Goal: Information Seeking & Learning: Learn about a topic

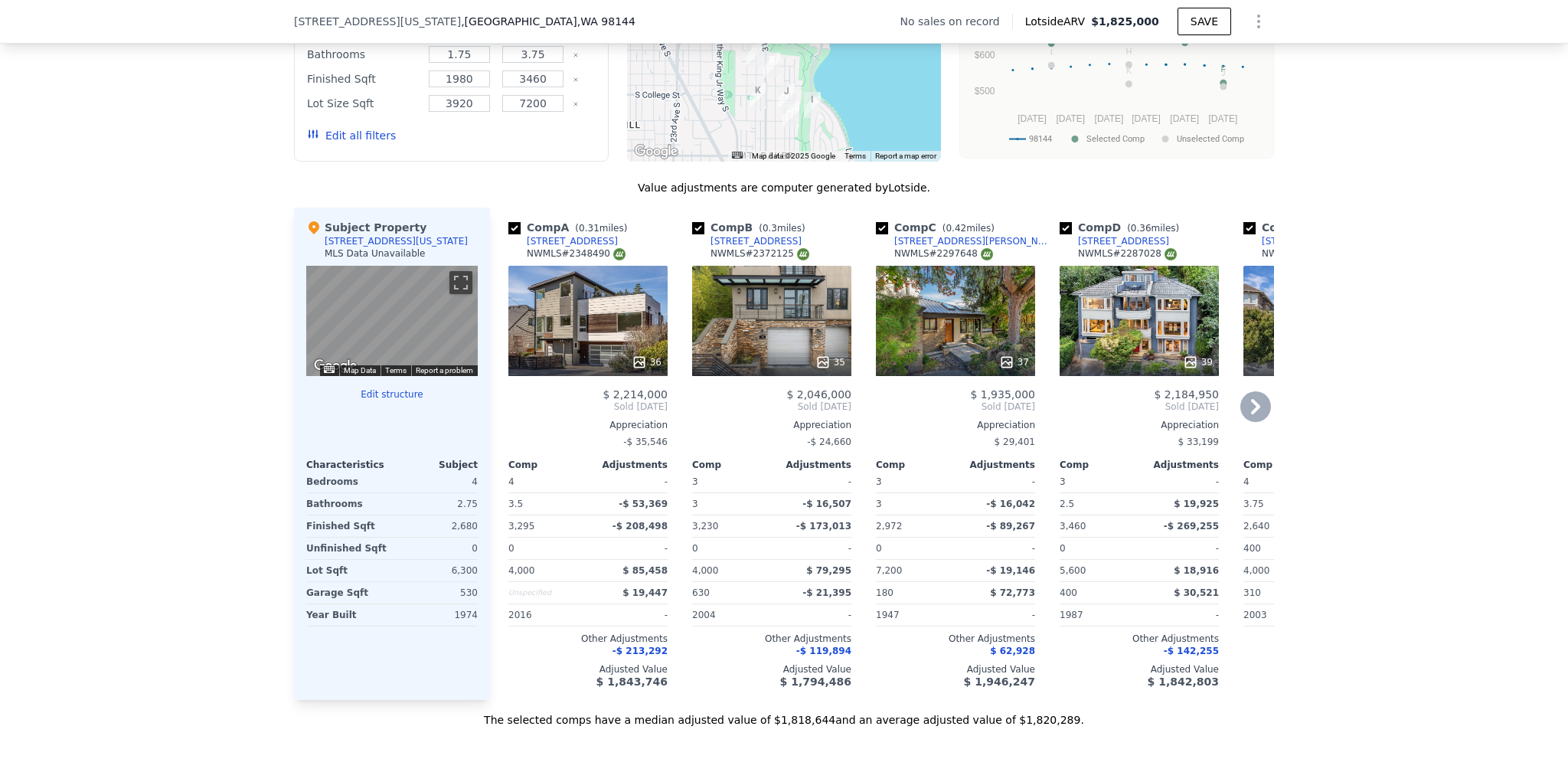
scroll to position [1449, 0]
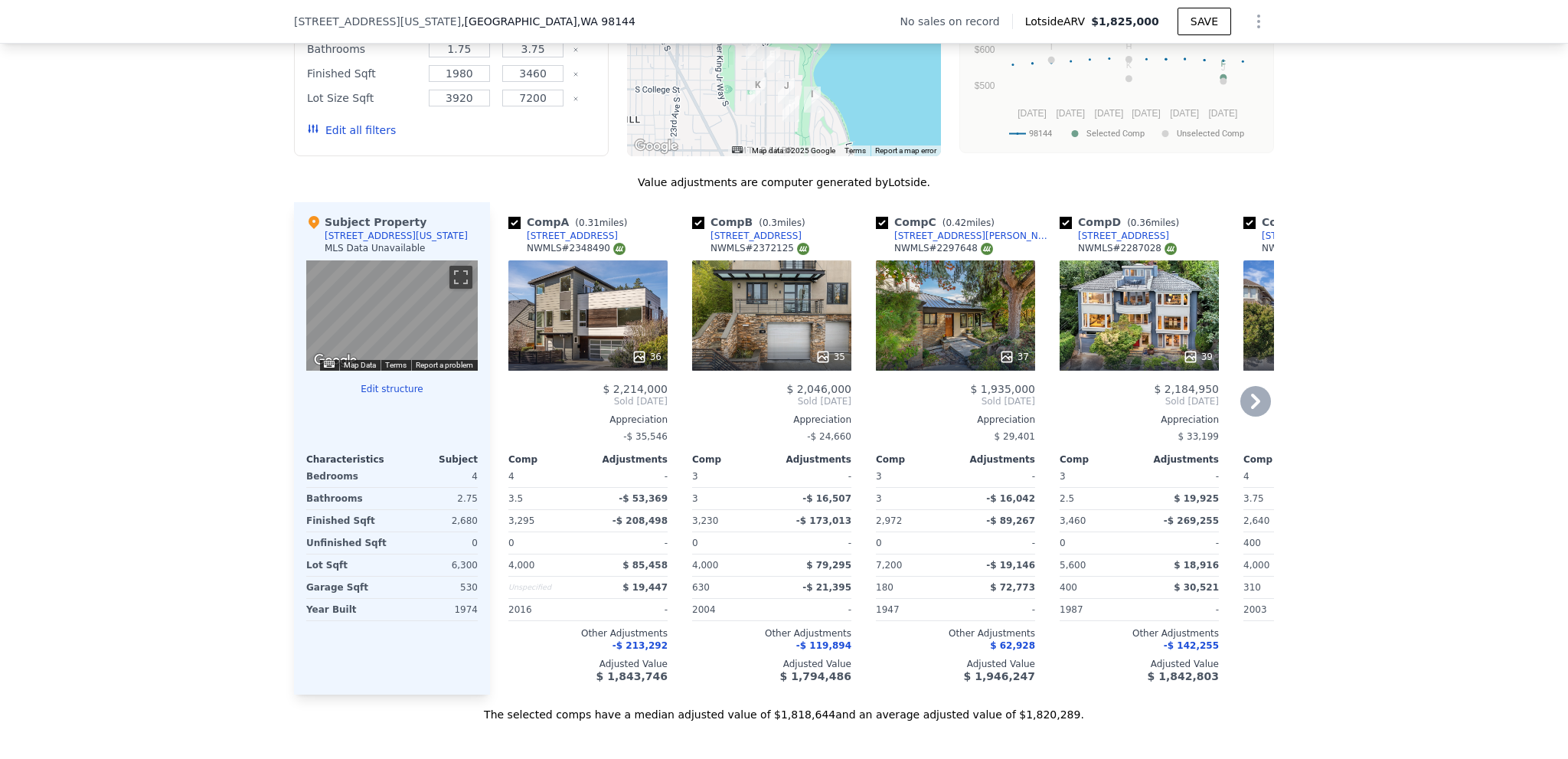
click at [970, 327] on div "37" at bounding box center [955, 315] width 159 height 110
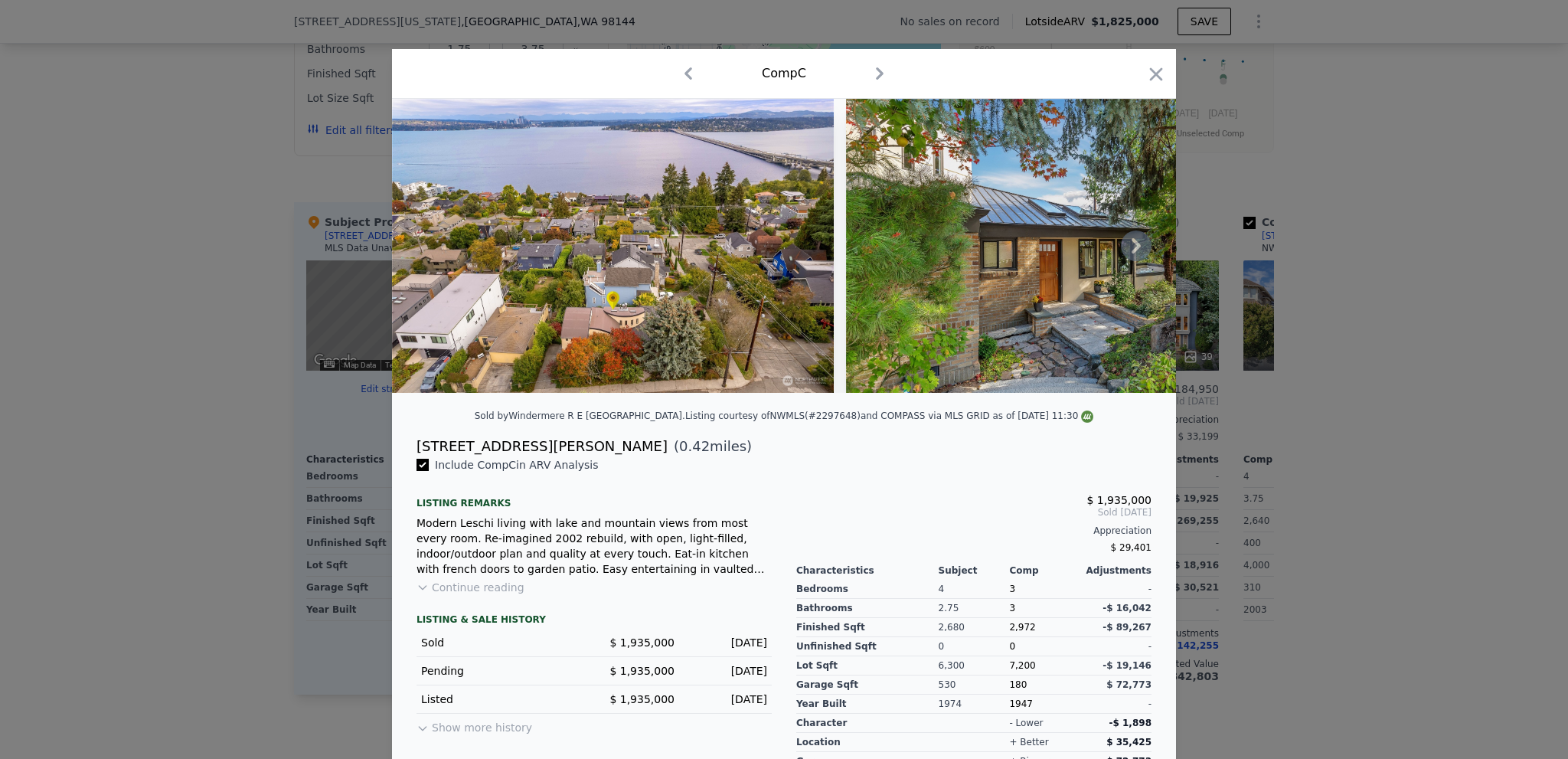
click at [1140, 254] on icon at bounding box center [1136, 246] width 30 height 30
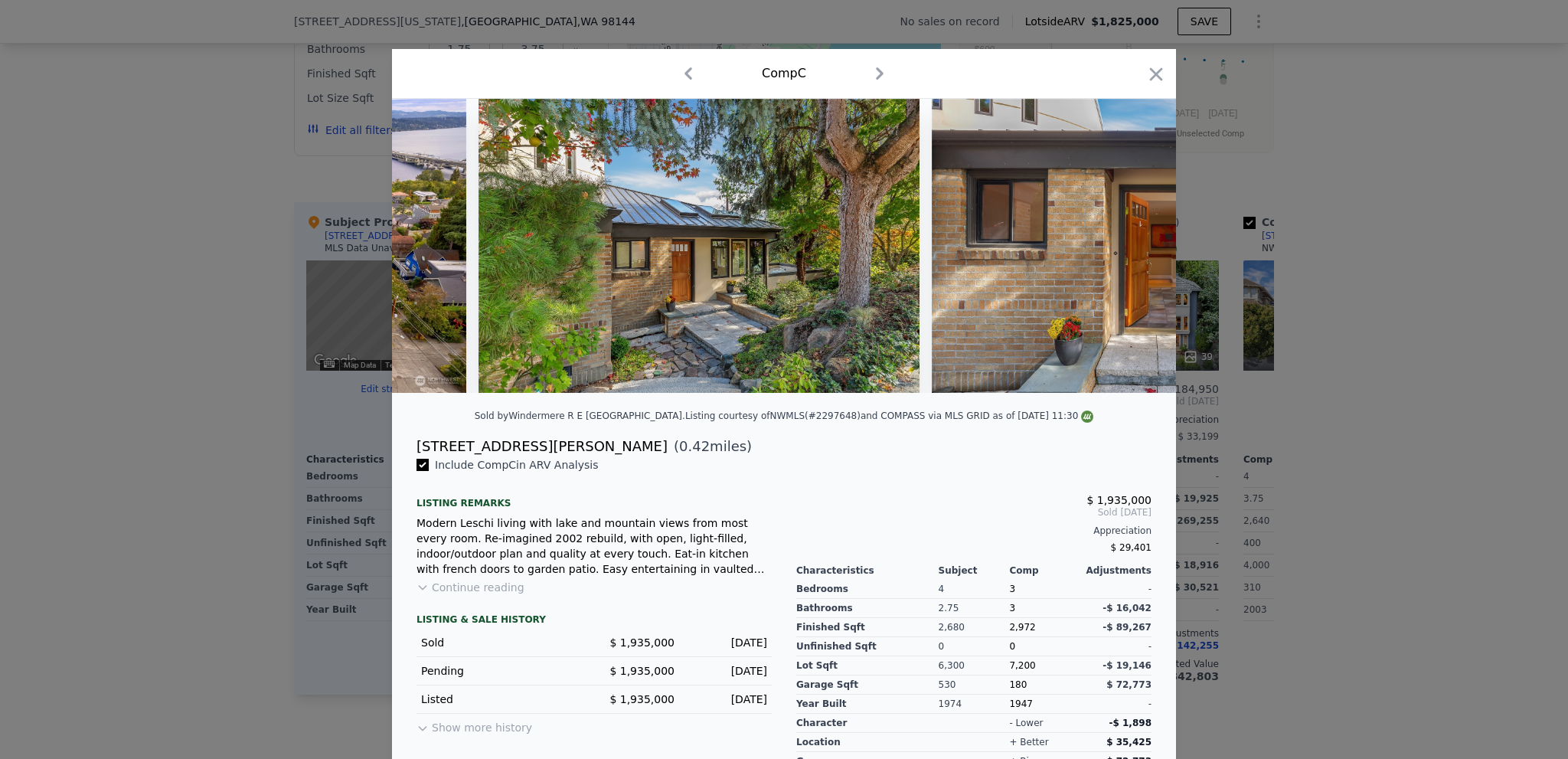
click at [1140, 254] on img at bounding box center [1152, 246] width 441 height 294
click at [1133, 250] on icon at bounding box center [1136, 246] width 9 height 16
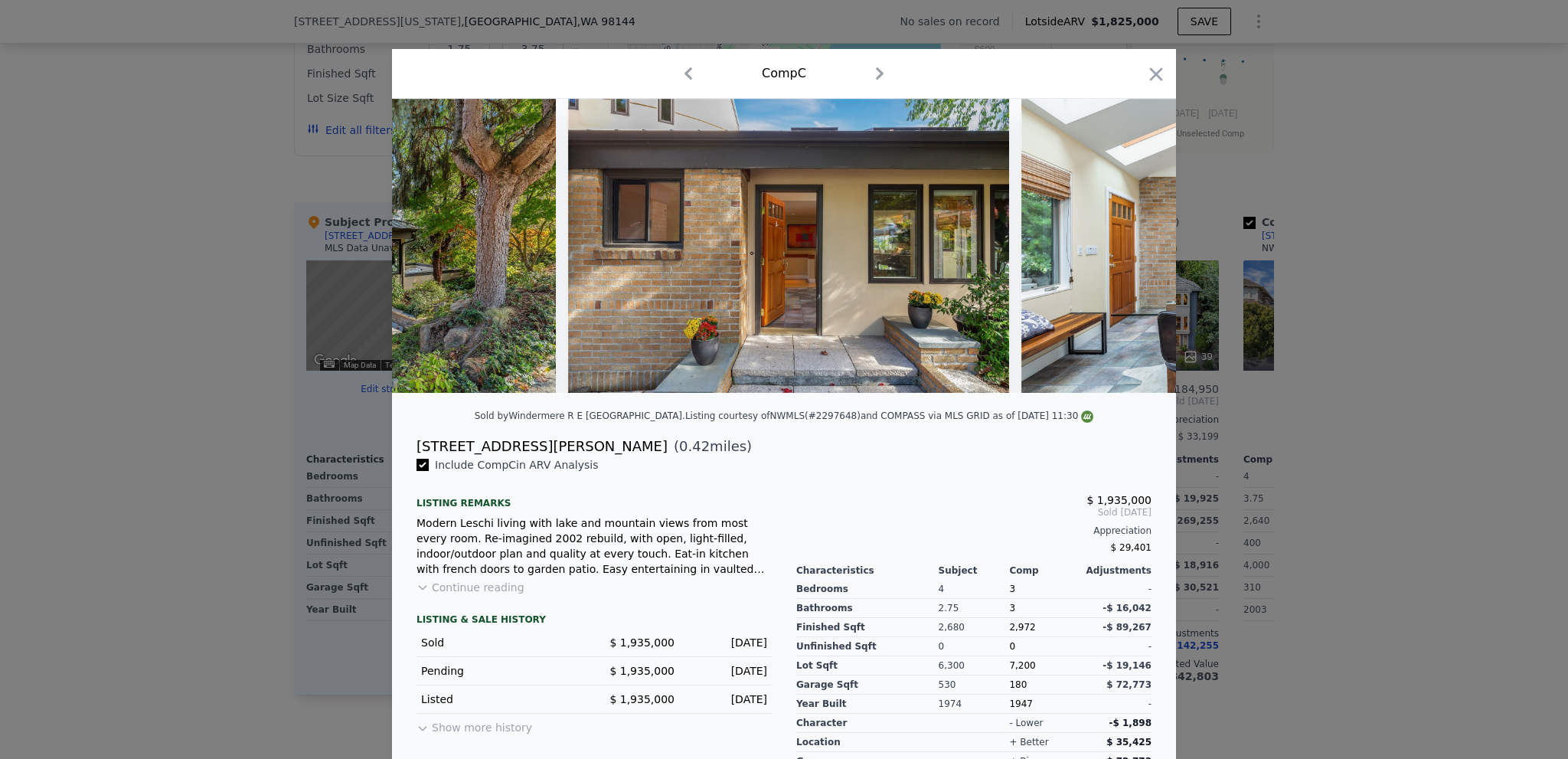
click at [1133, 250] on img at bounding box center [1242, 246] width 441 height 294
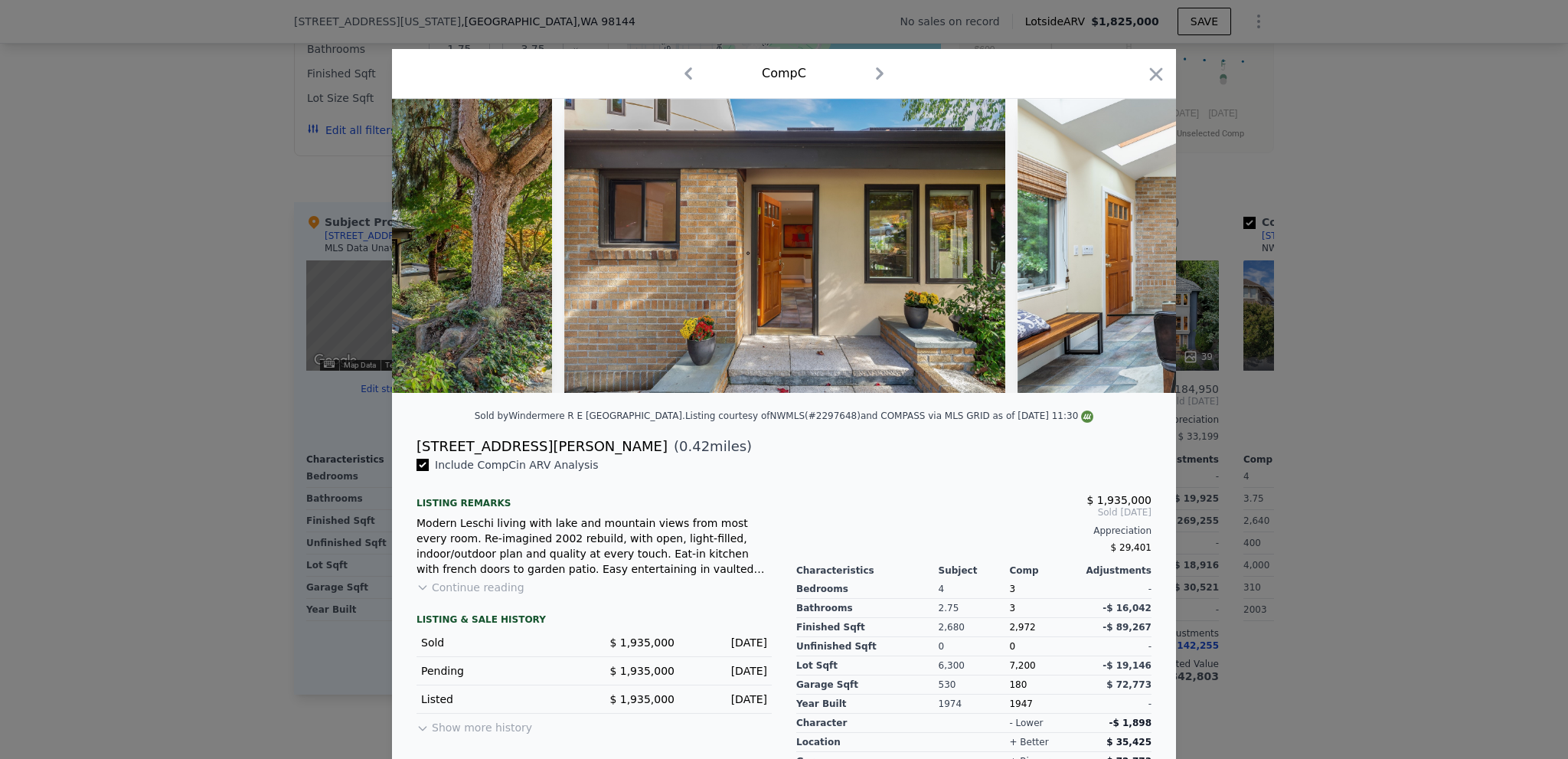
click at [1129, 254] on div at bounding box center [784, 246] width 784 height 294
click at [1124, 261] on icon at bounding box center [1136, 246] width 30 height 30
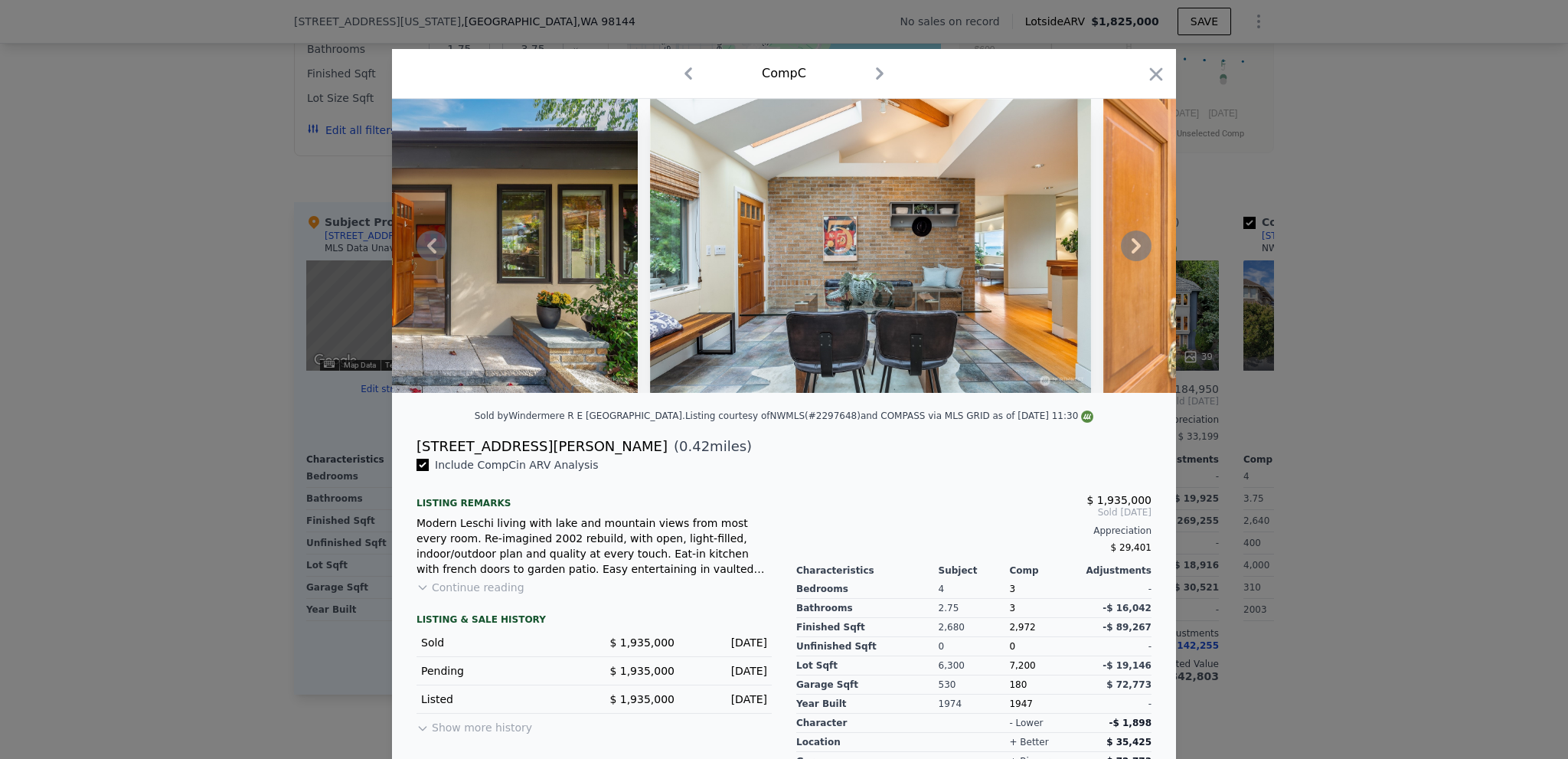
click at [1126, 251] on icon at bounding box center [1136, 246] width 30 height 30
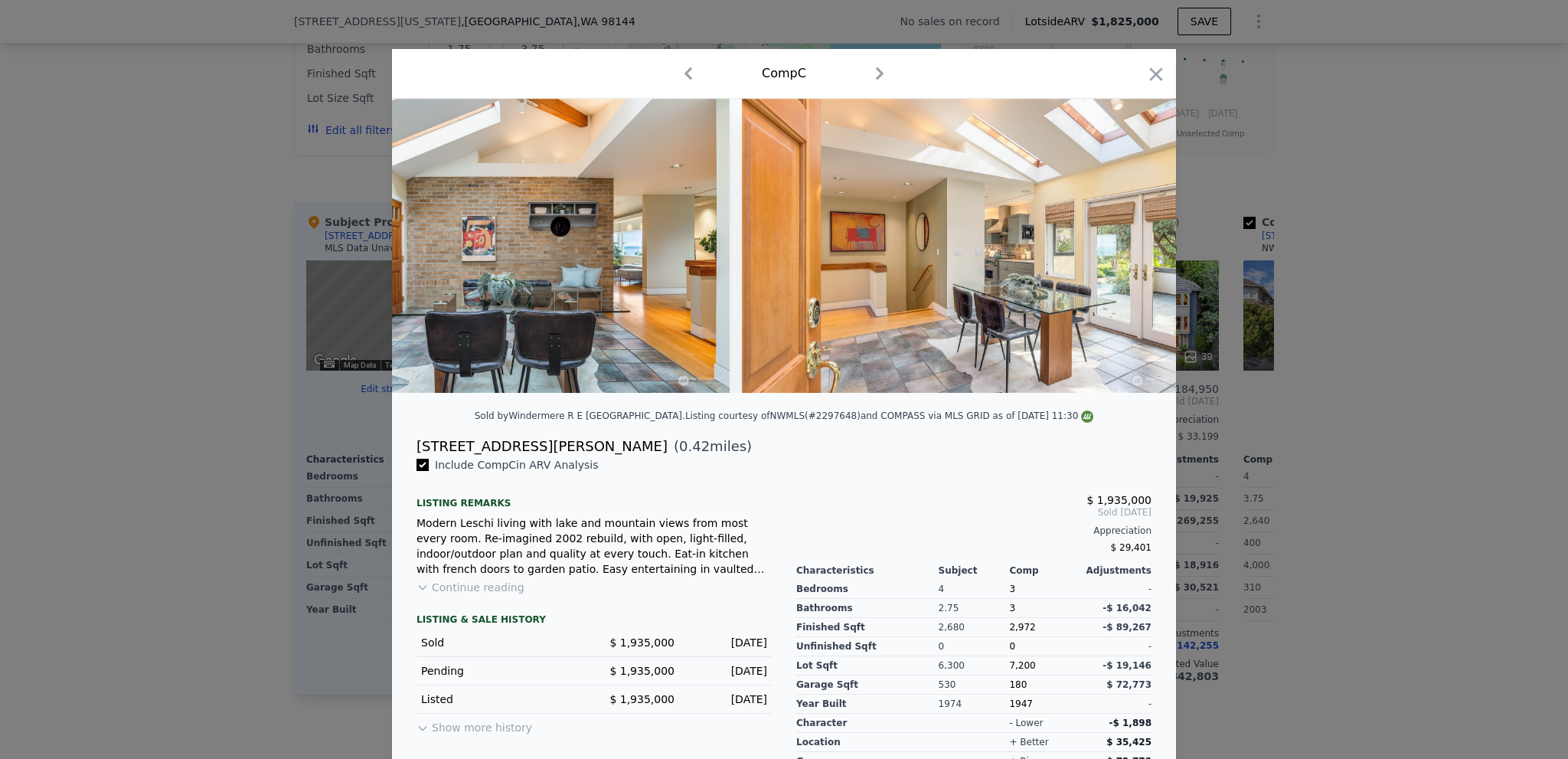
scroll to position [0, 1470]
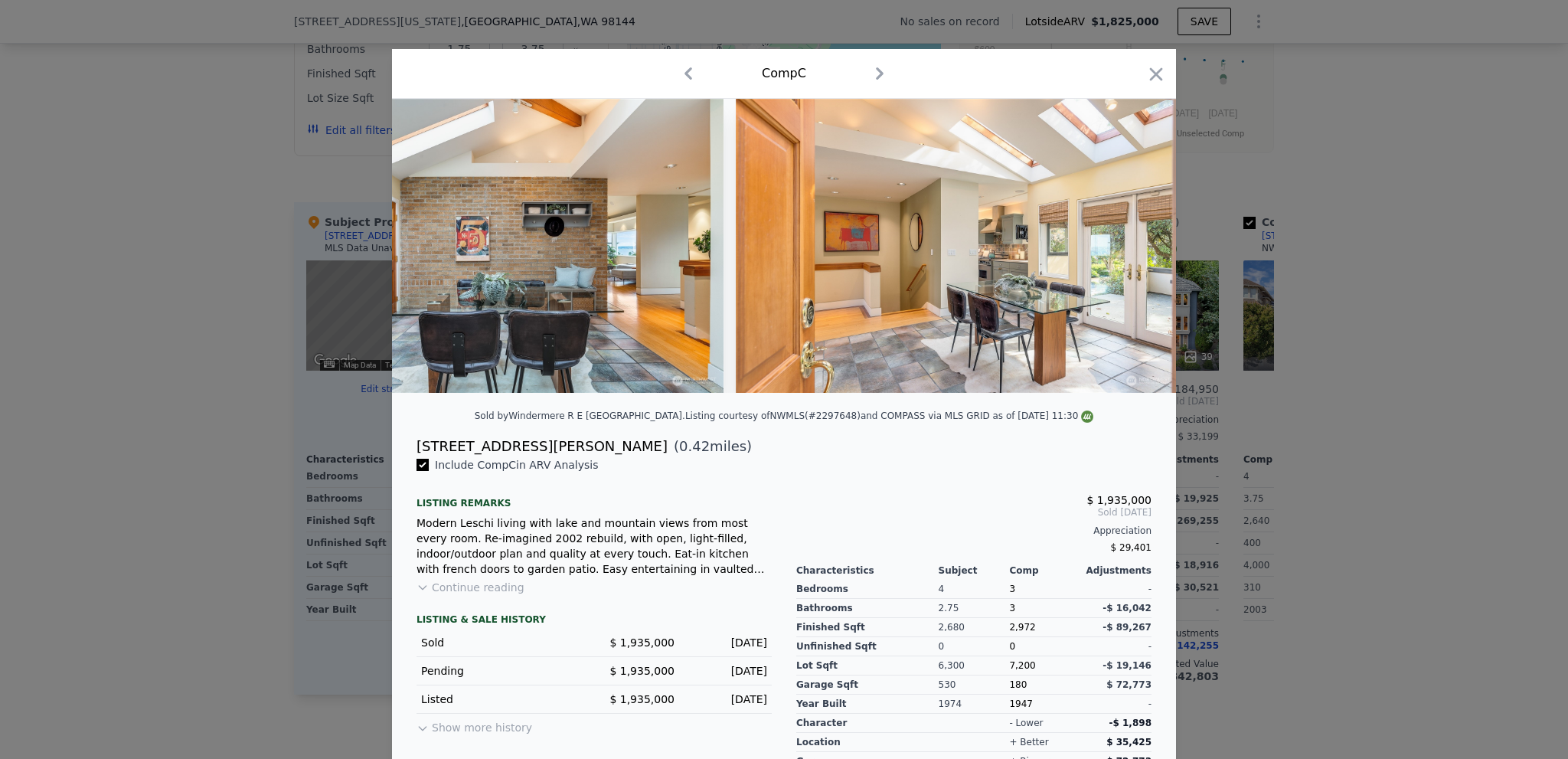
click at [1126, 251] on img at bounding box center [956, 246] width 441 height 294
click at [1377, 324] on div at bounding box center [784, 380] width 1568 height 759
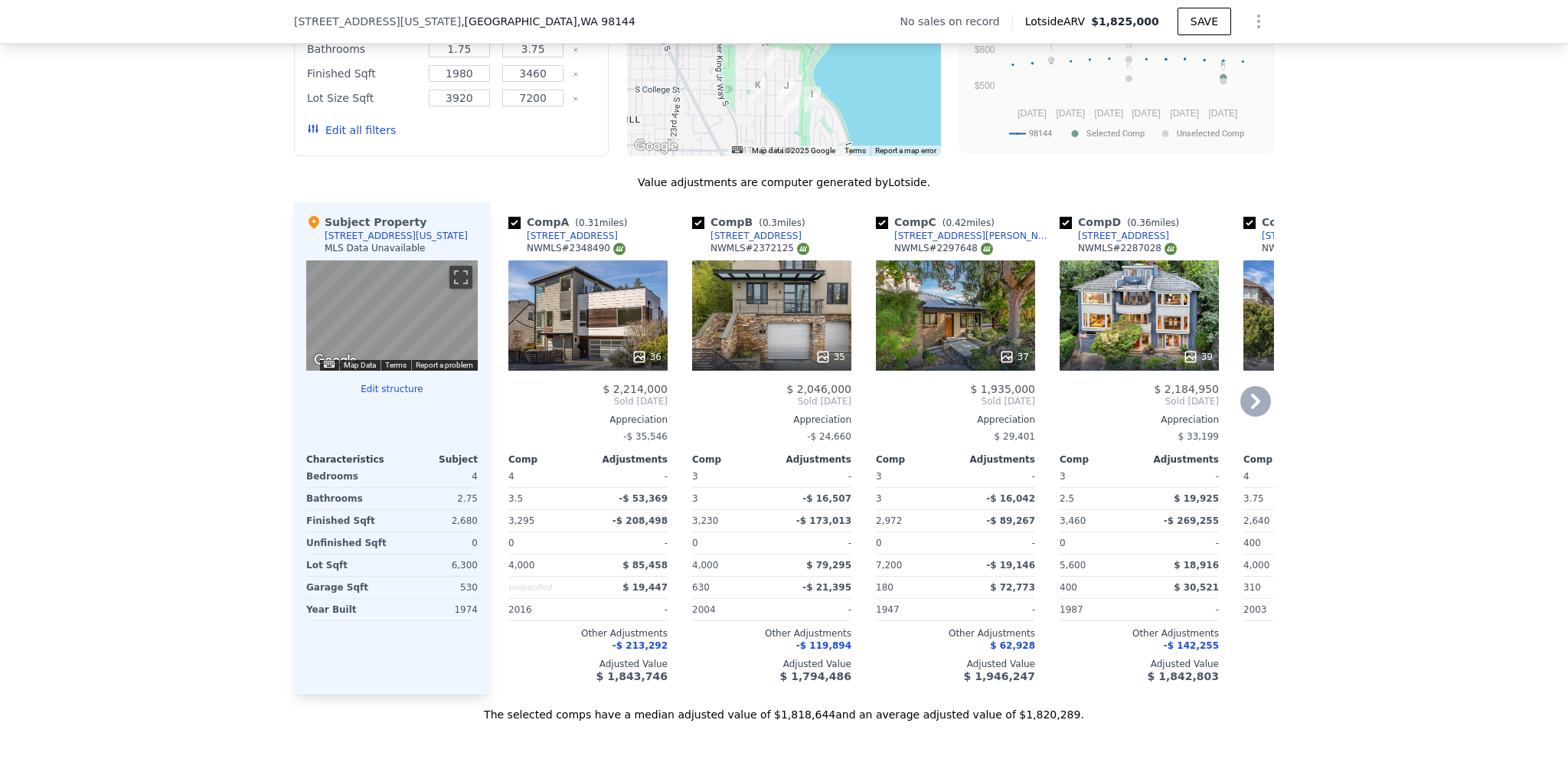
click at [1251, 409] on icon at bounding box center [1255, 401] width 9 height 16
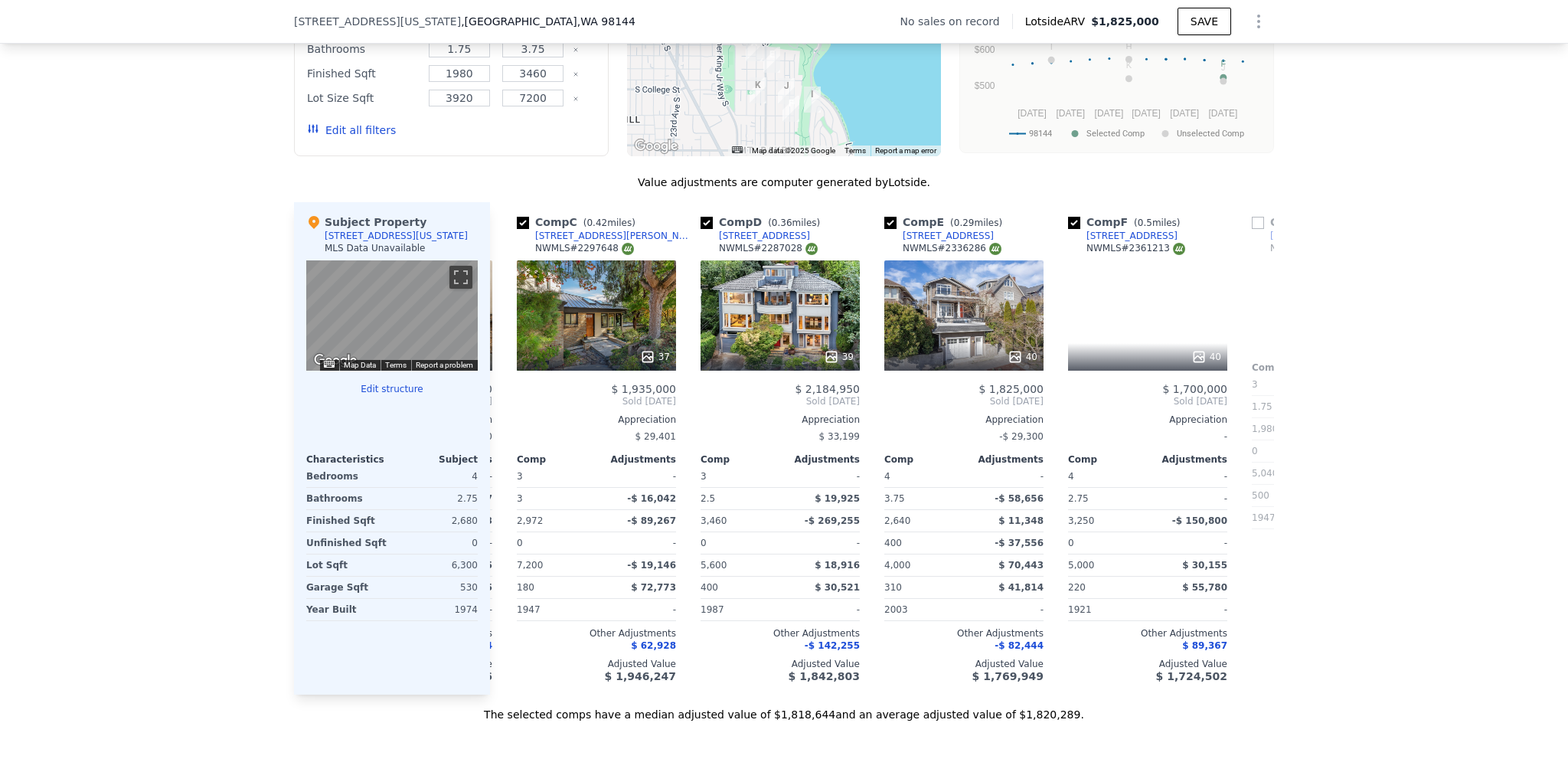
scroll to position [0, 367]
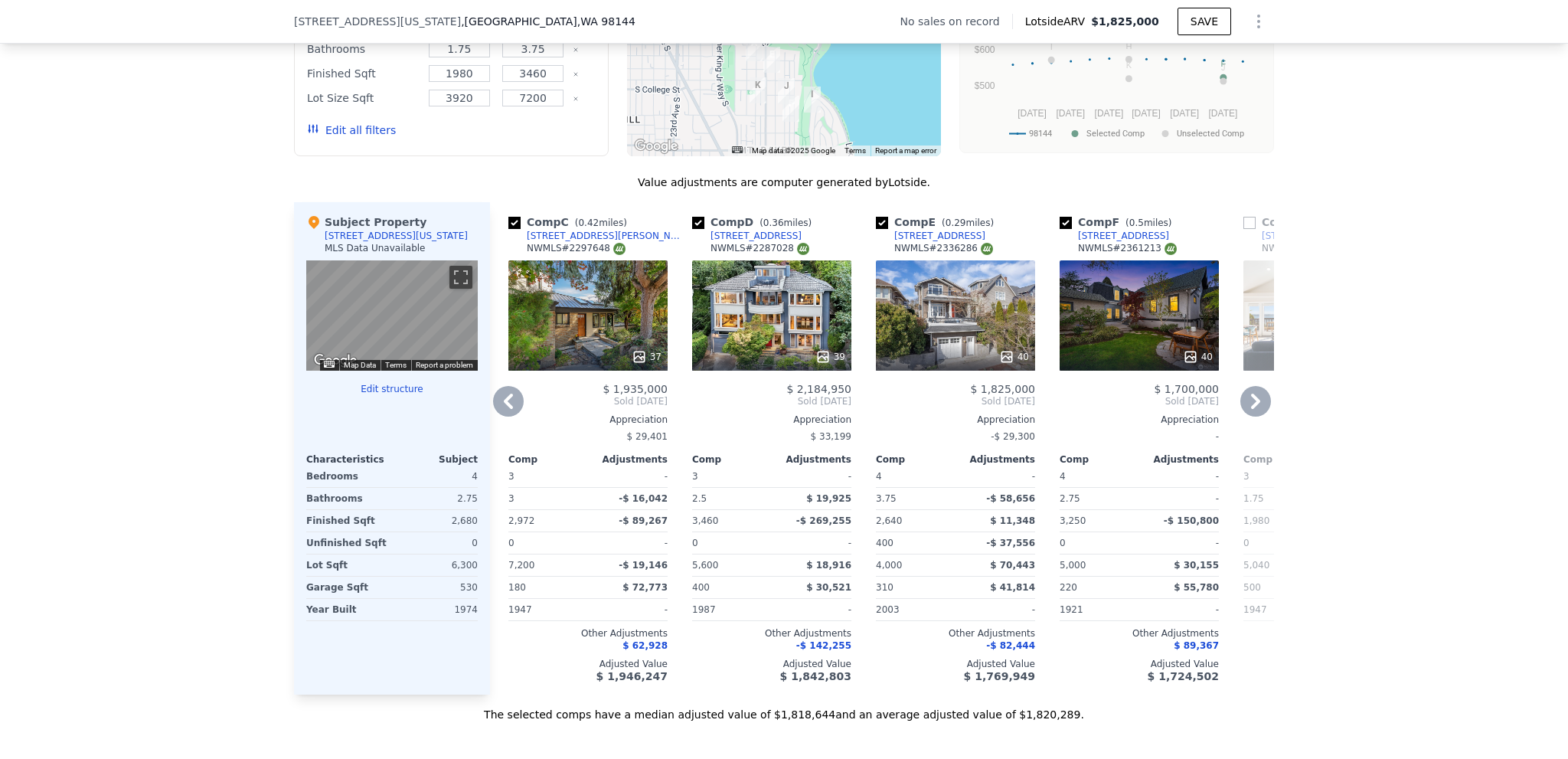
click at [517, 412] on icon at bounding box center [508, 401] width 30 height 30
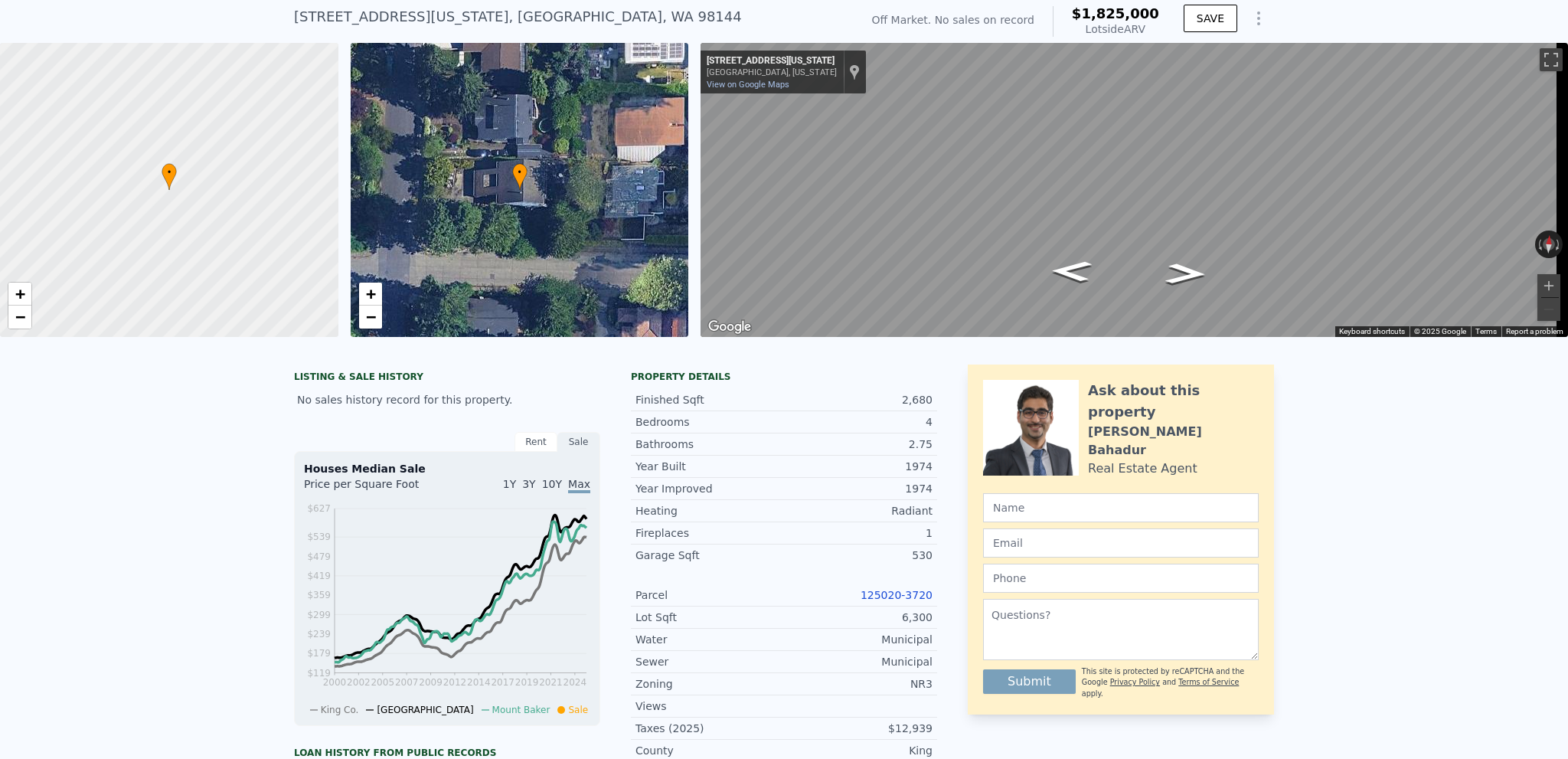
scroll to position [0, 0]
